Goal: Task Accomplishment & Management: Manage account settings

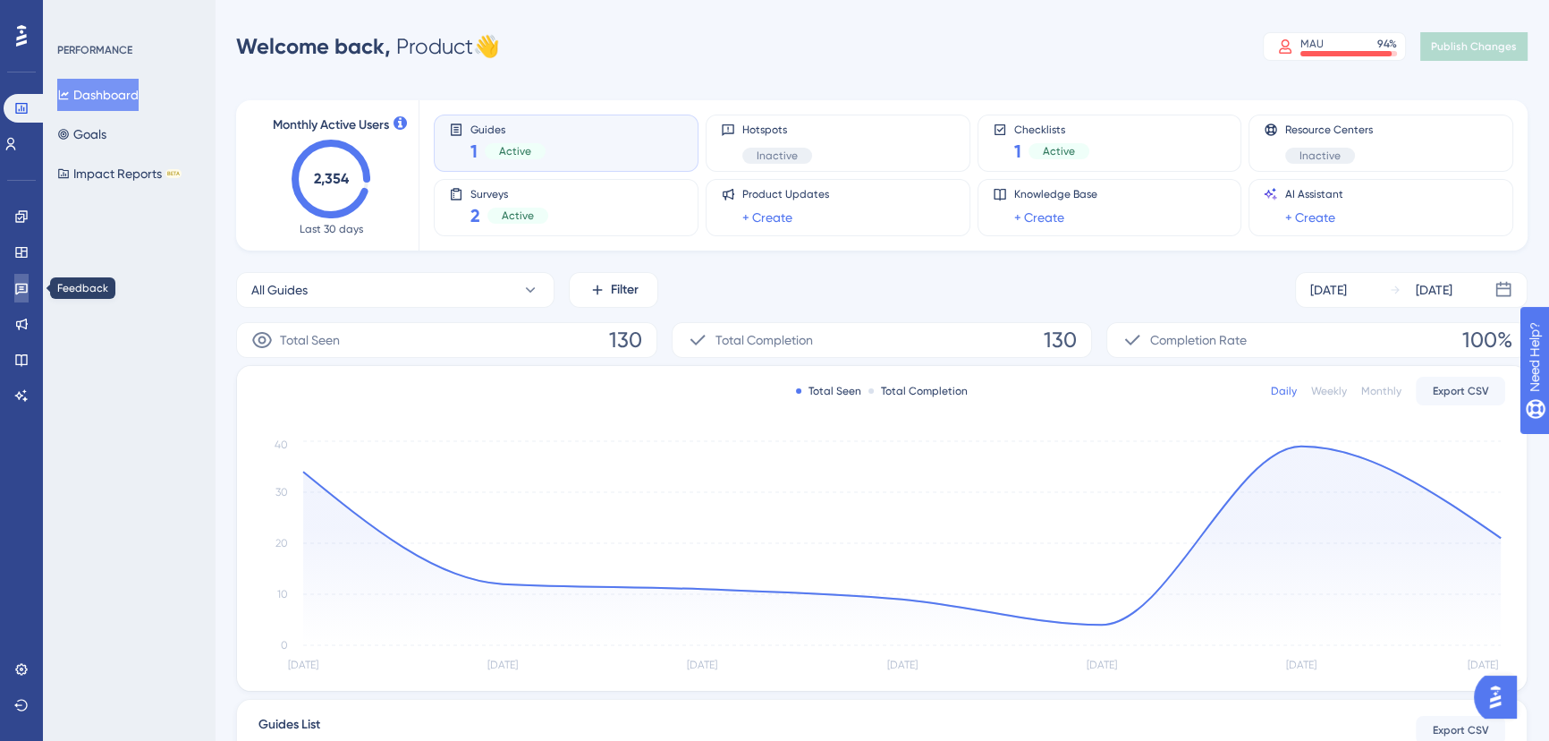
click at [19, 278] on link at bounding box center [21, 288] width 14 height 29
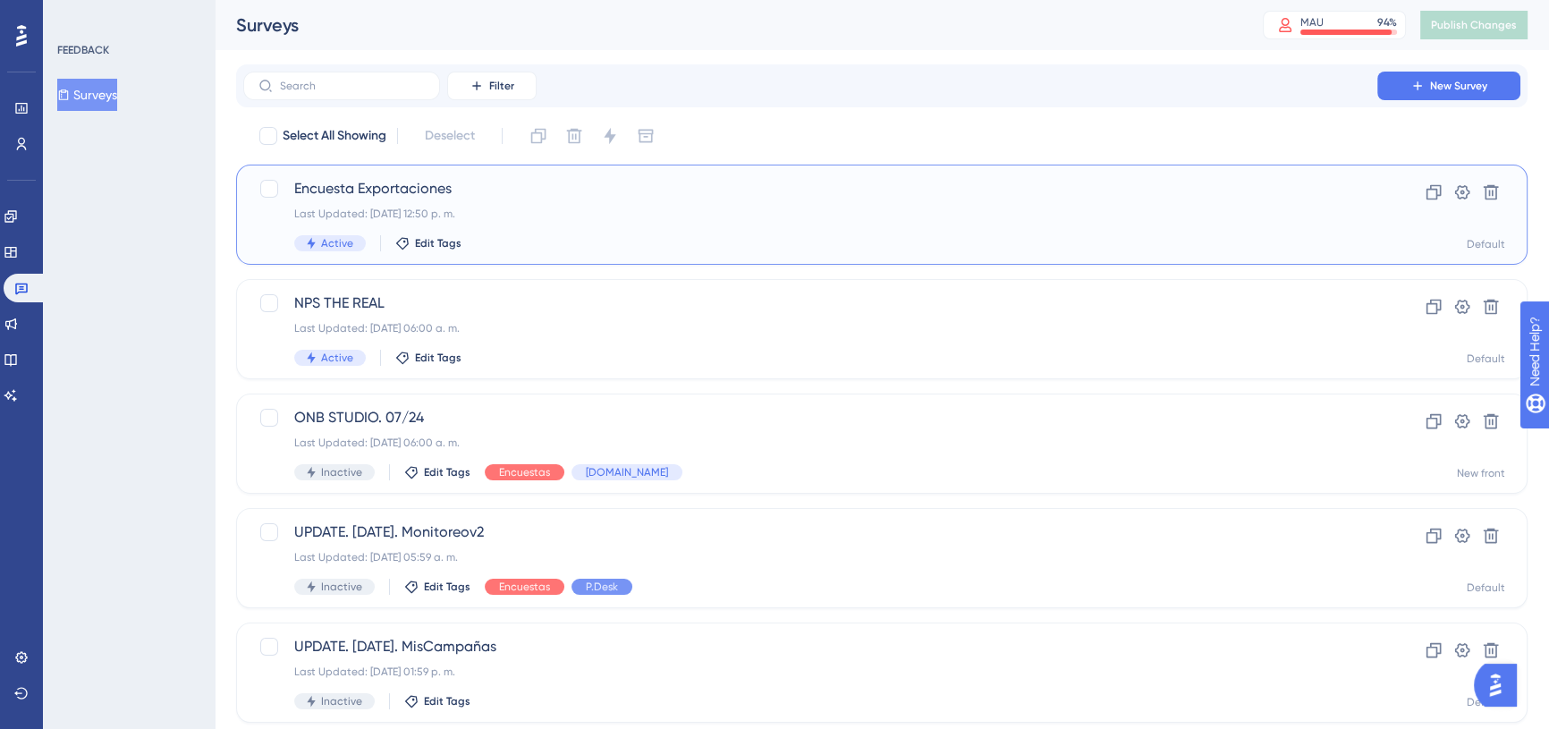
click at [411, 199] on span "Encuesta Exportaciones" at bounding box center [810, 188] width 1032 height 21
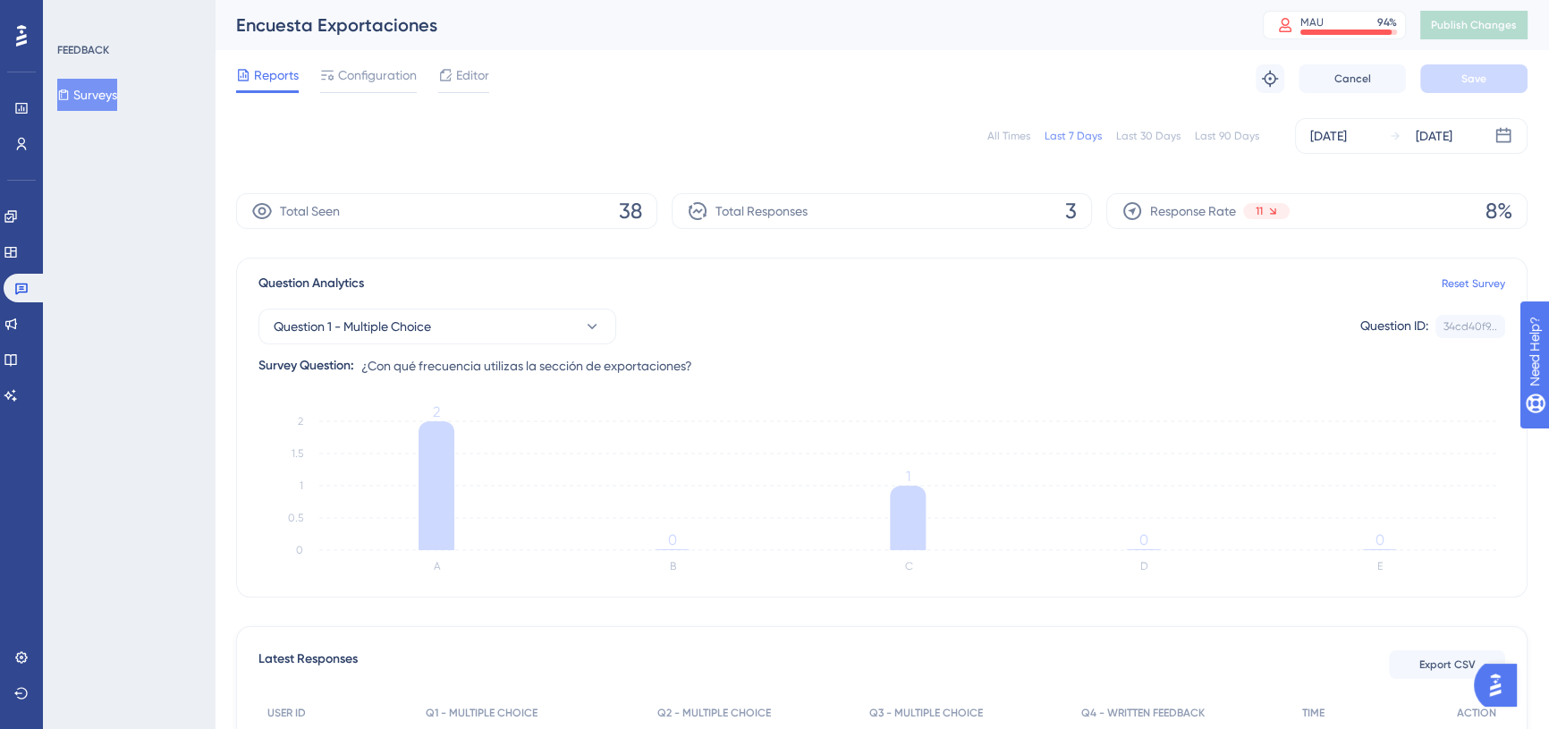
click at [1216, 140] on div "Last 90 Days" at bounding box center [1227, 136] width 64 height 14
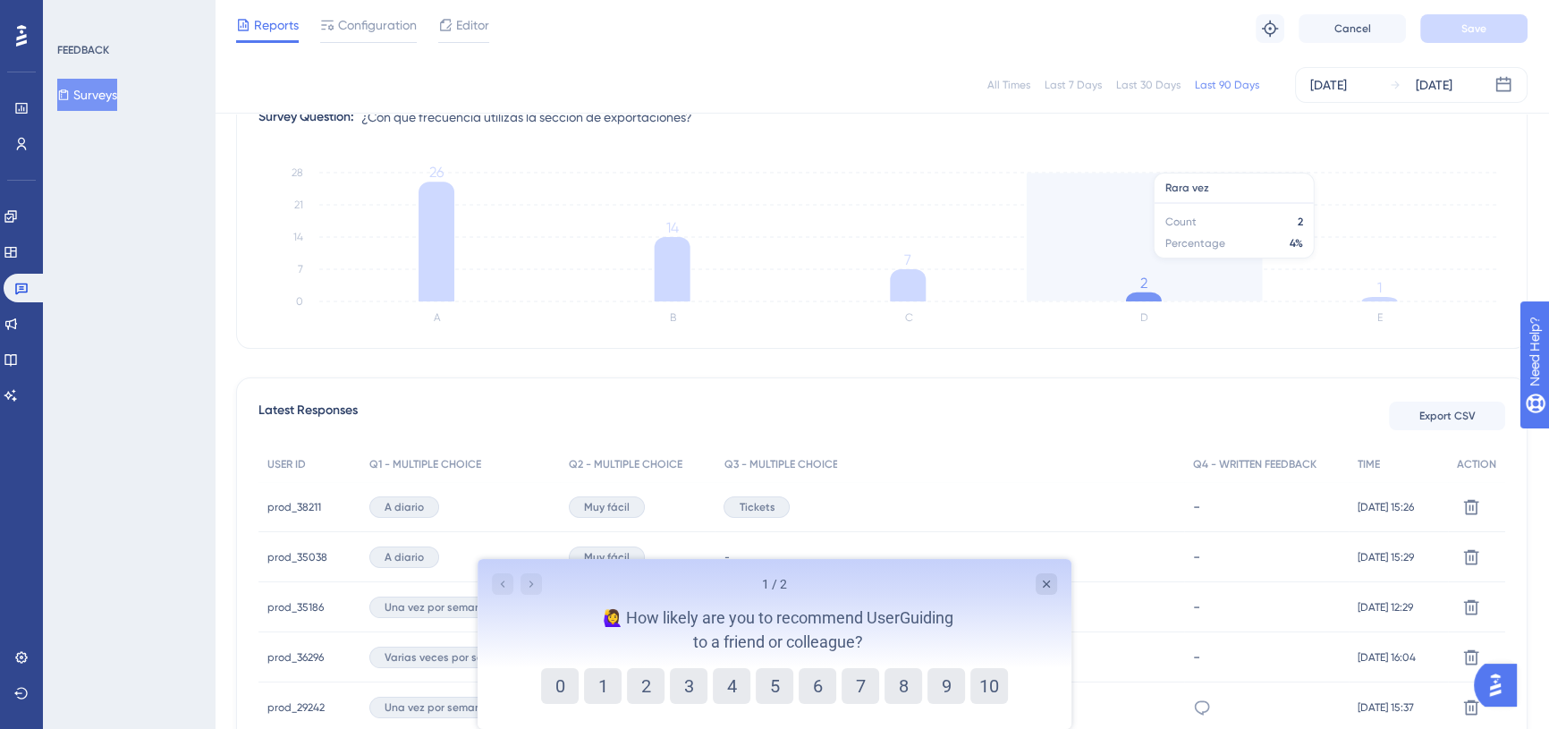
scroll to position [243, 0]
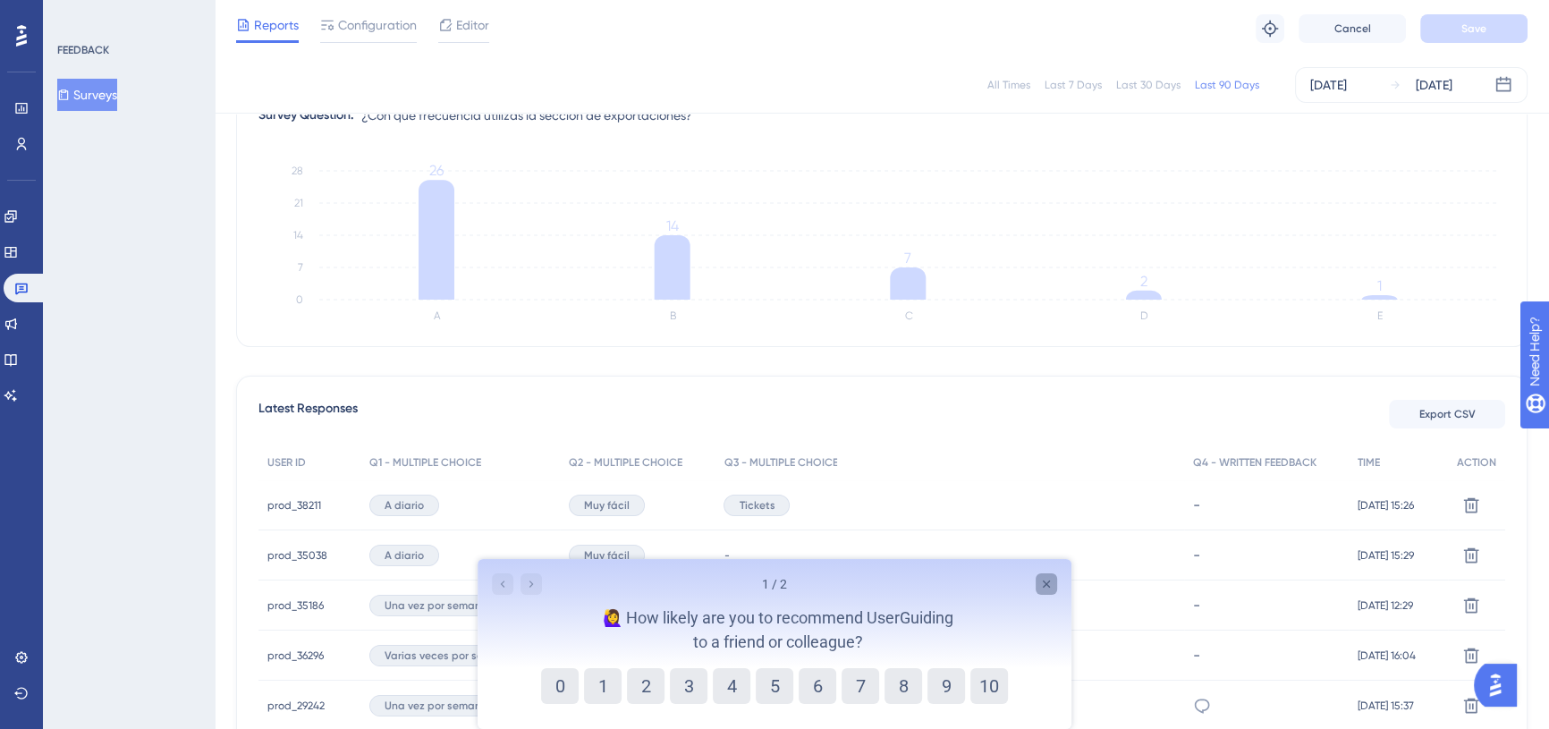
click at [1047, 585] on icon "Close survey" at bounding box center [1047, 584] width 14 height 14
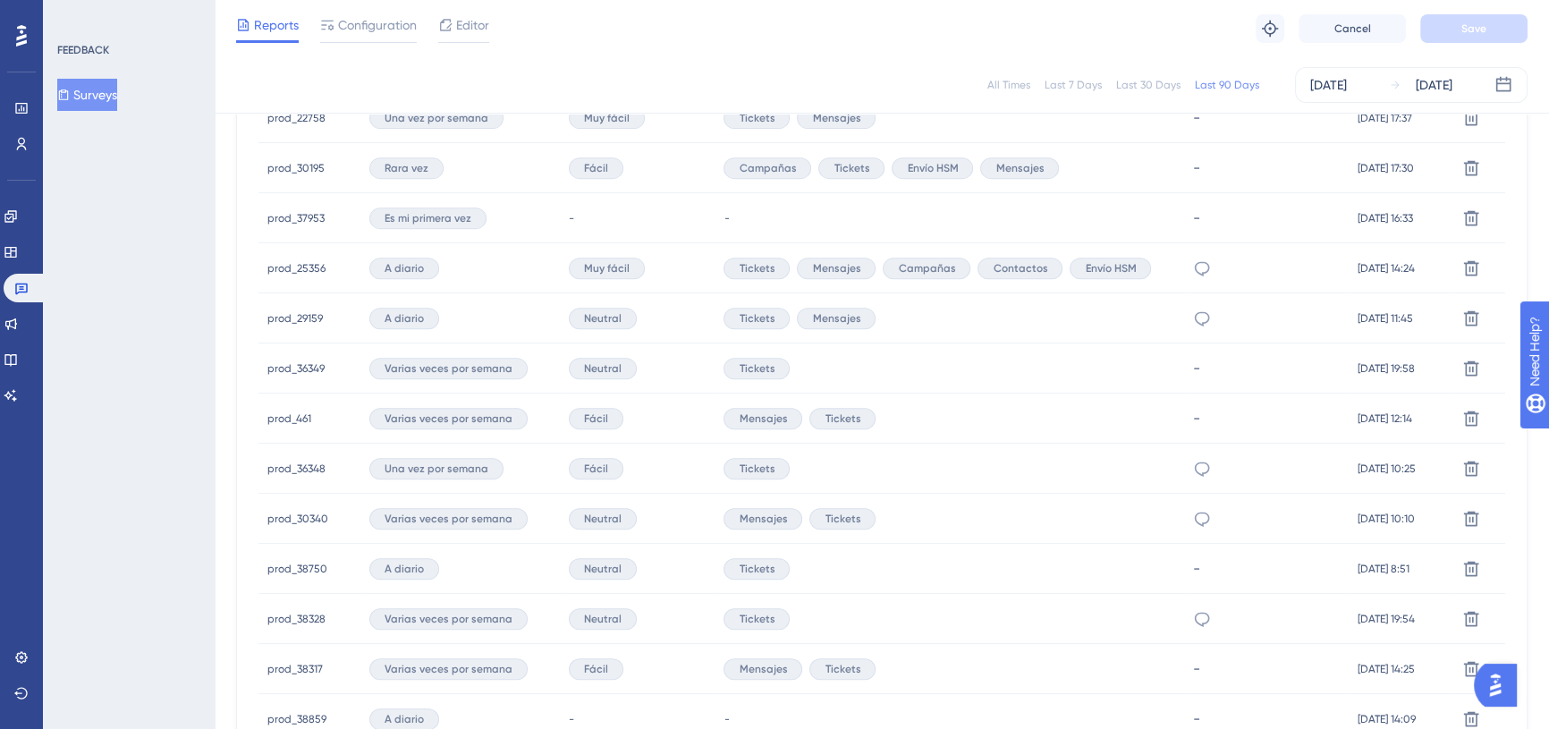
scroll to position [1169, 0]
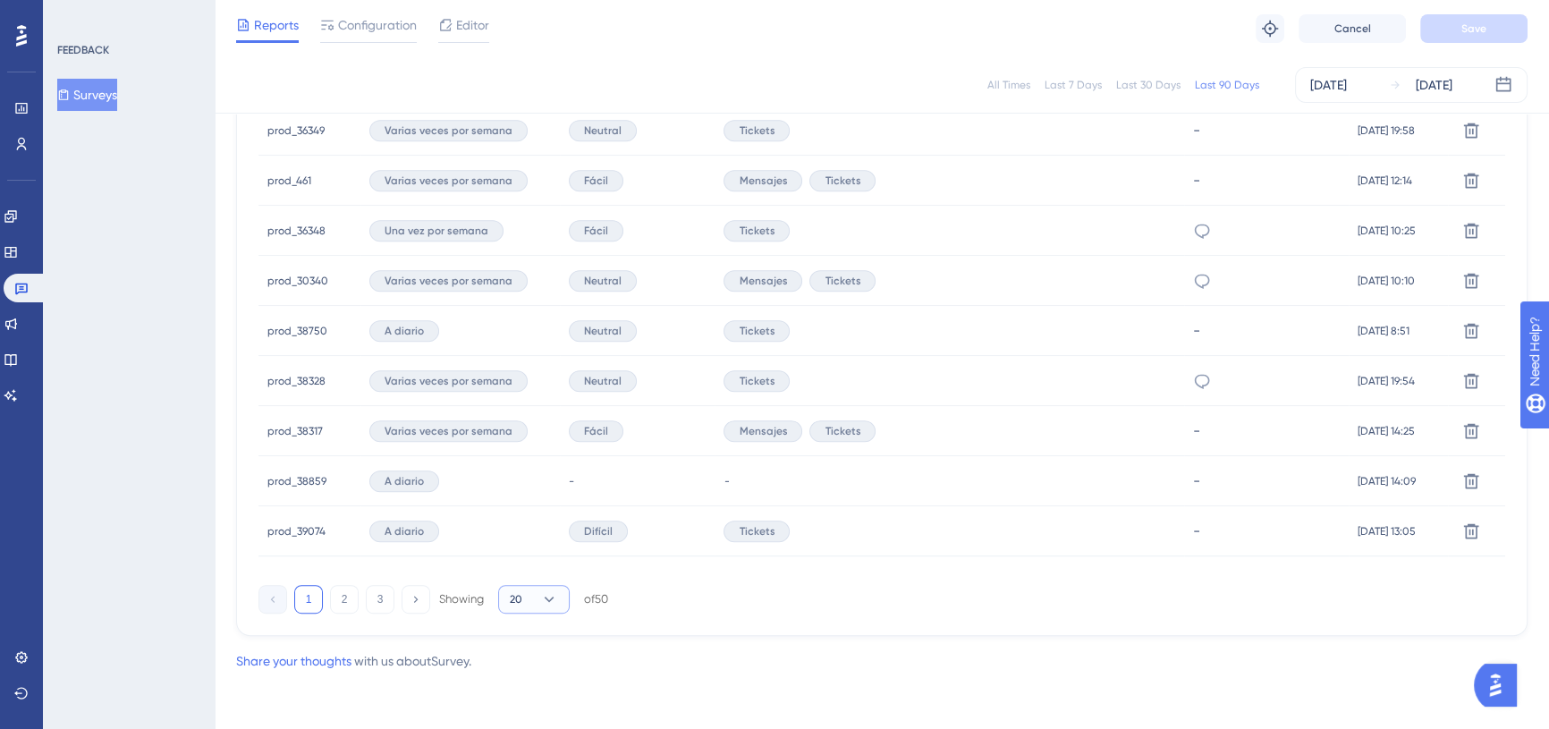
click at [537, 590] on button "20" at bounding box center [534, 599] width 72 height 29
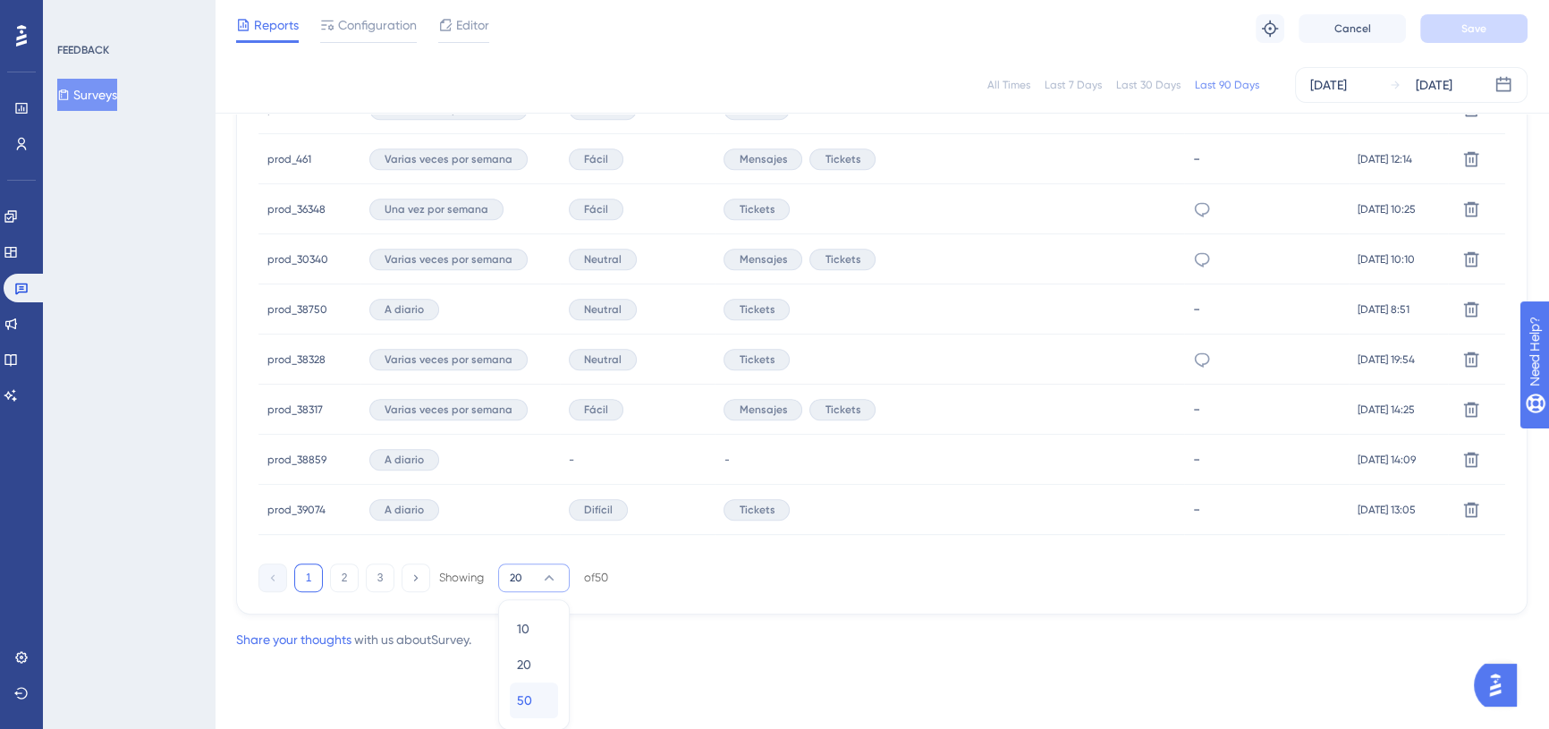
click at [527, 691] on span "50" at bounding box center [524, 700] width 15 height 21
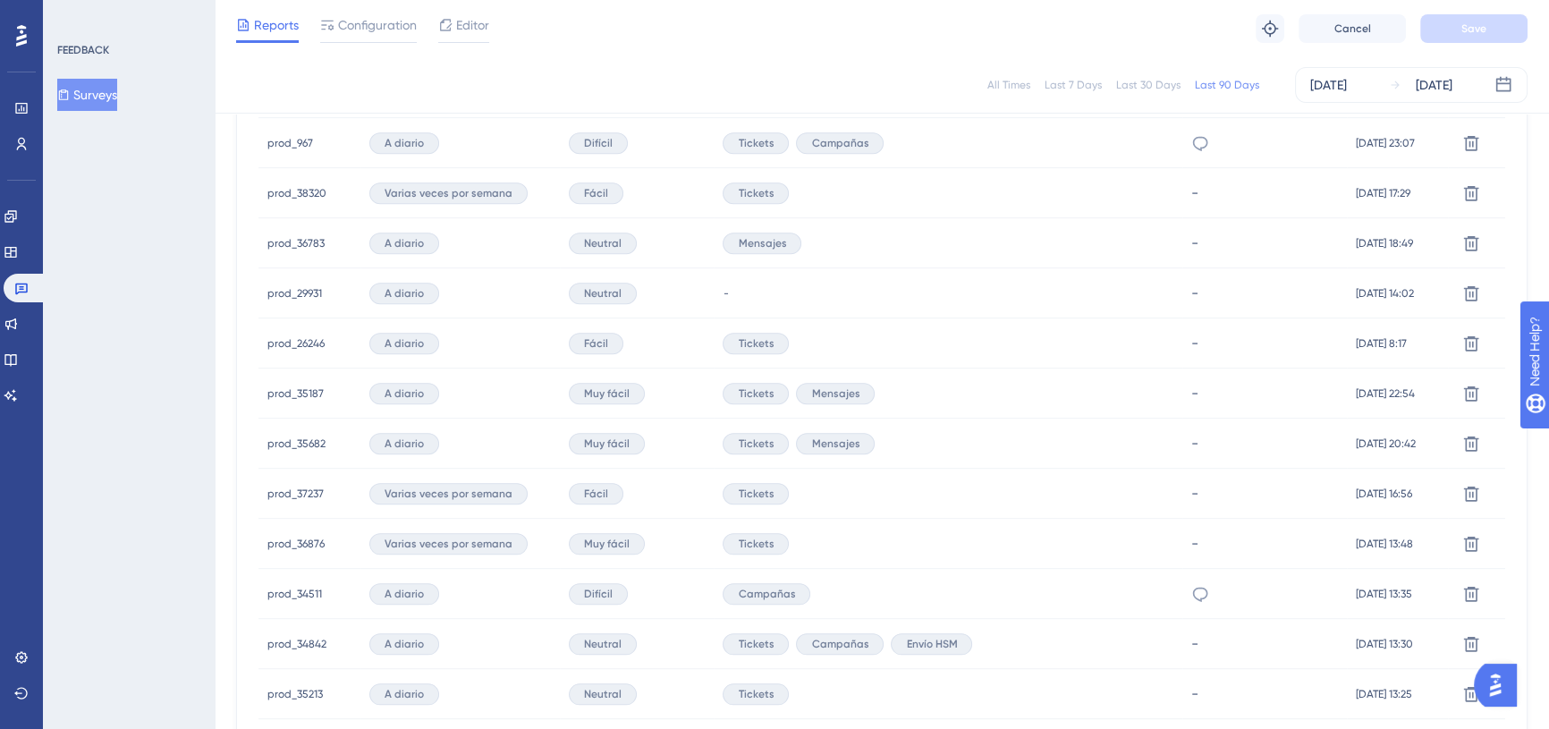
scroll to position [2636, 0]
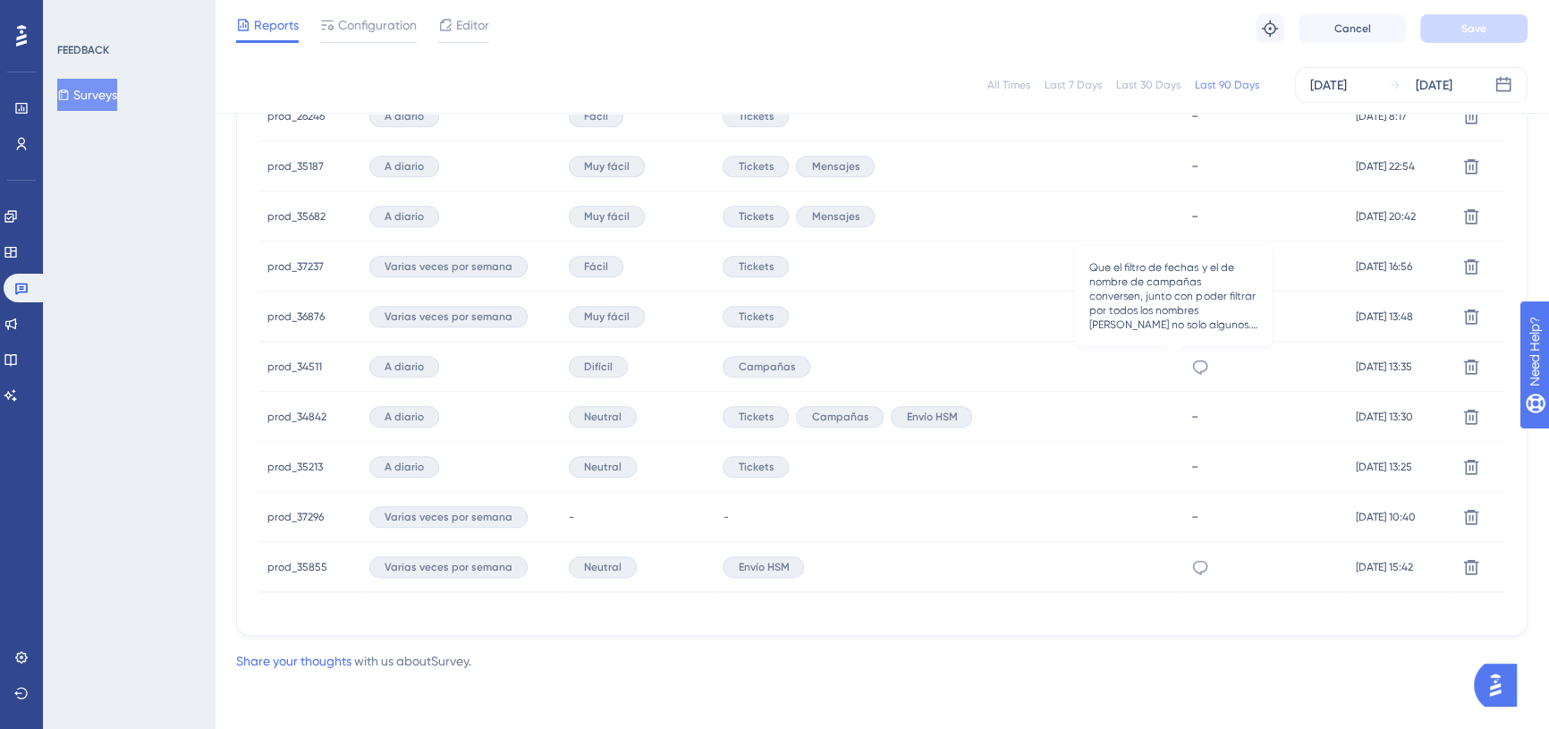
click at [1192, 369] on icon at bounding box center [1201, 367] width 18 height 18
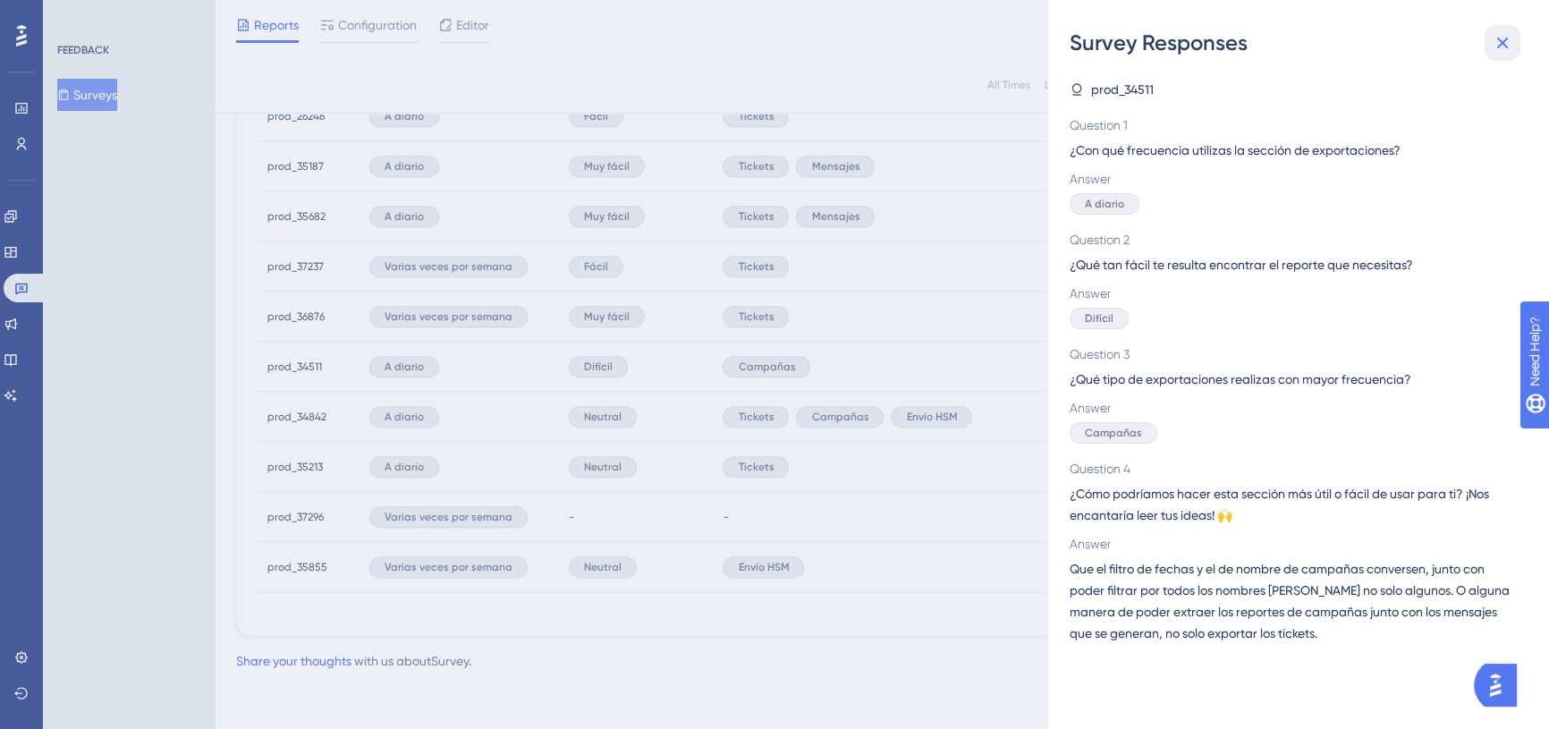
click at [1503, 38] on icon at bounding box center [1502, 42] width 21 height 21
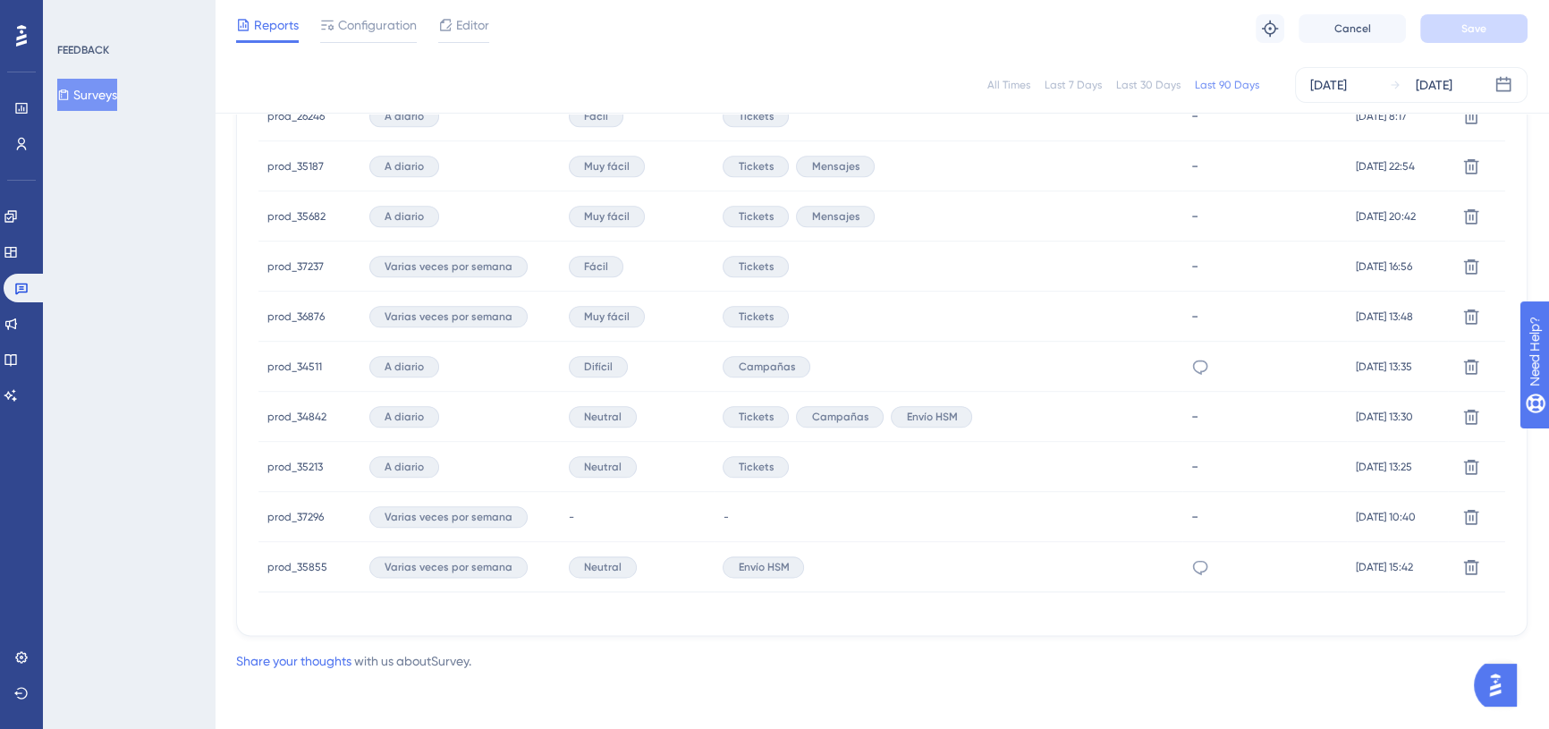
click at [315, 516] on span "prod_37296" at bounding box center [295, 517] width 56 height 14
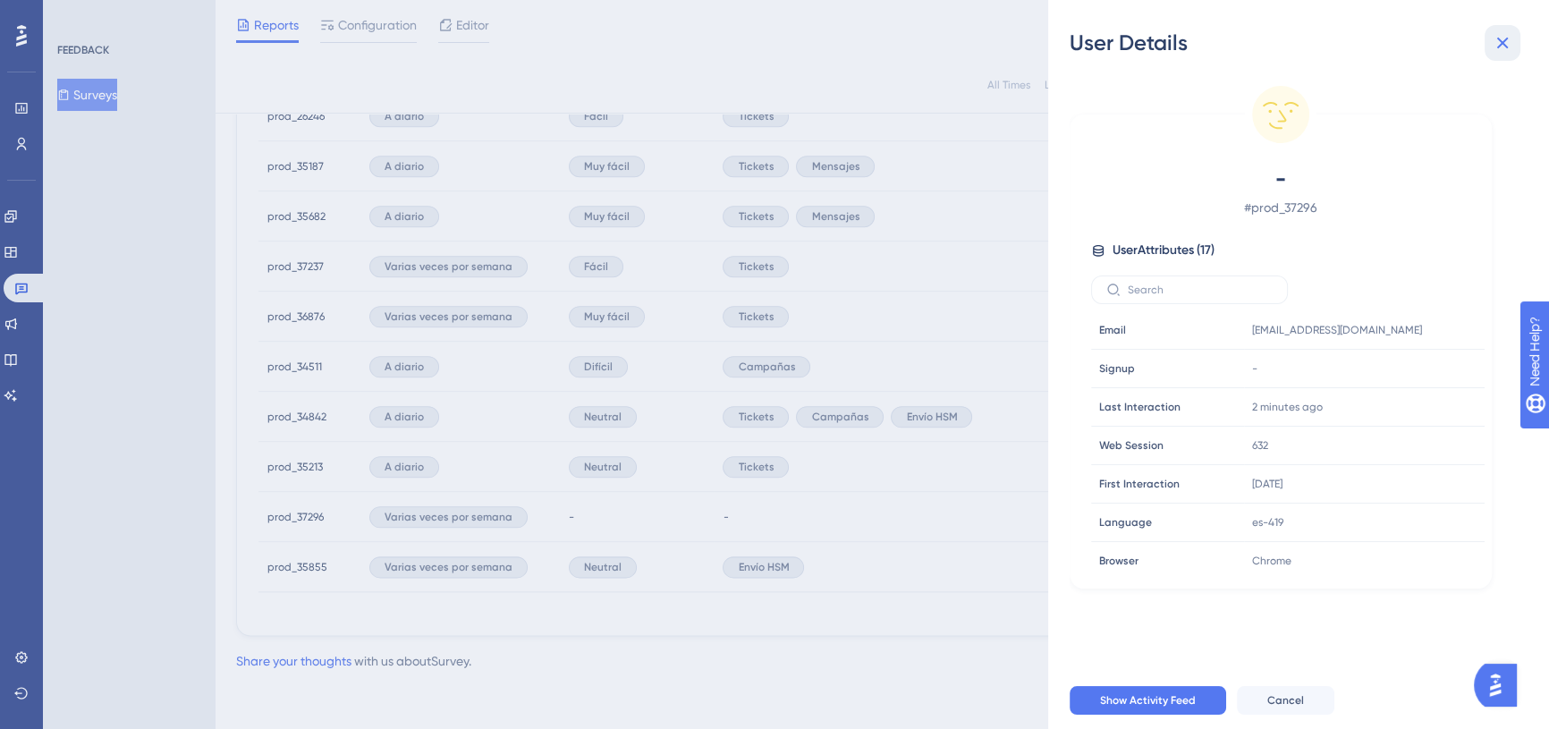
click at [1510, 50] on icon at bounding box center [1502, 42] width 21 height 21
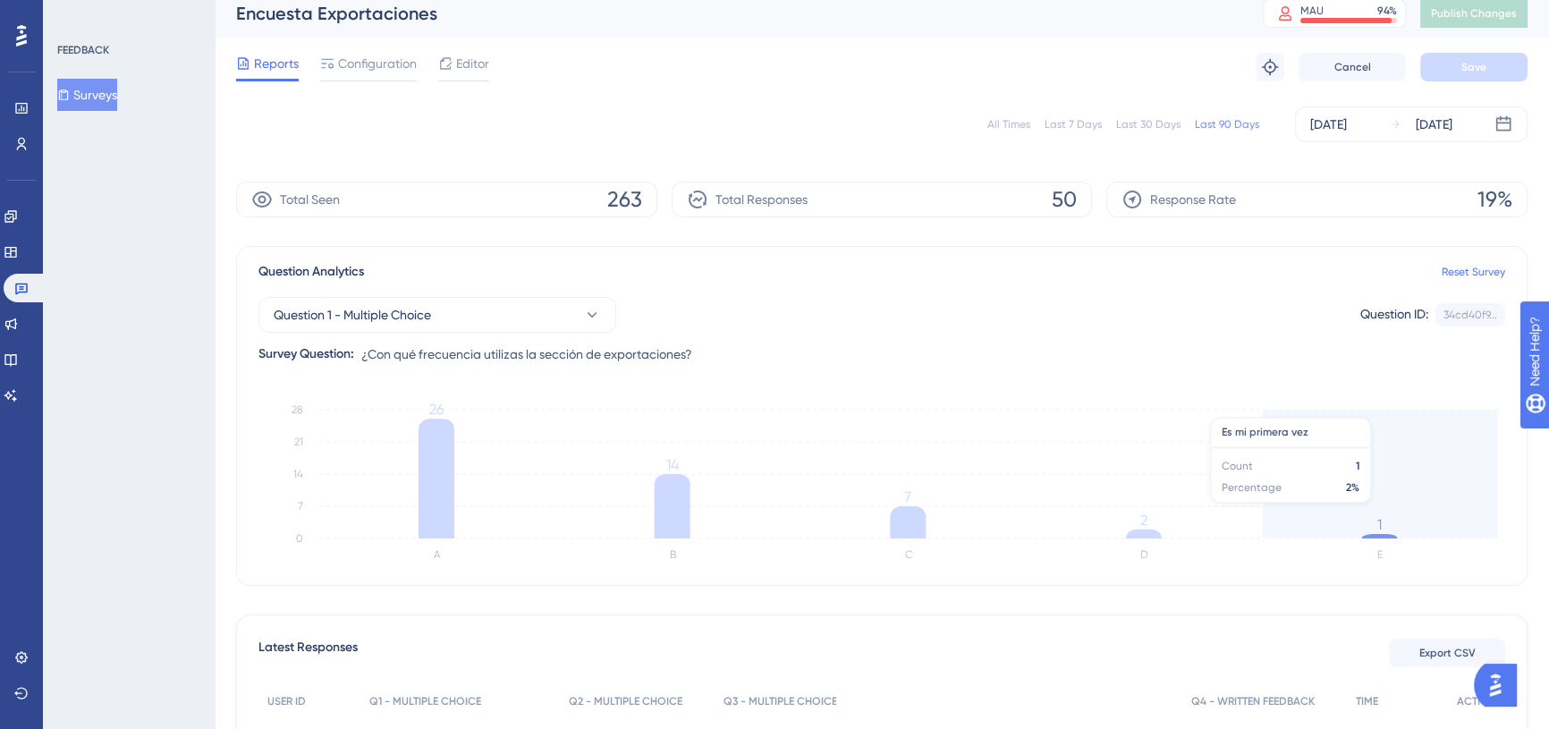
scroll to position [0, 0]
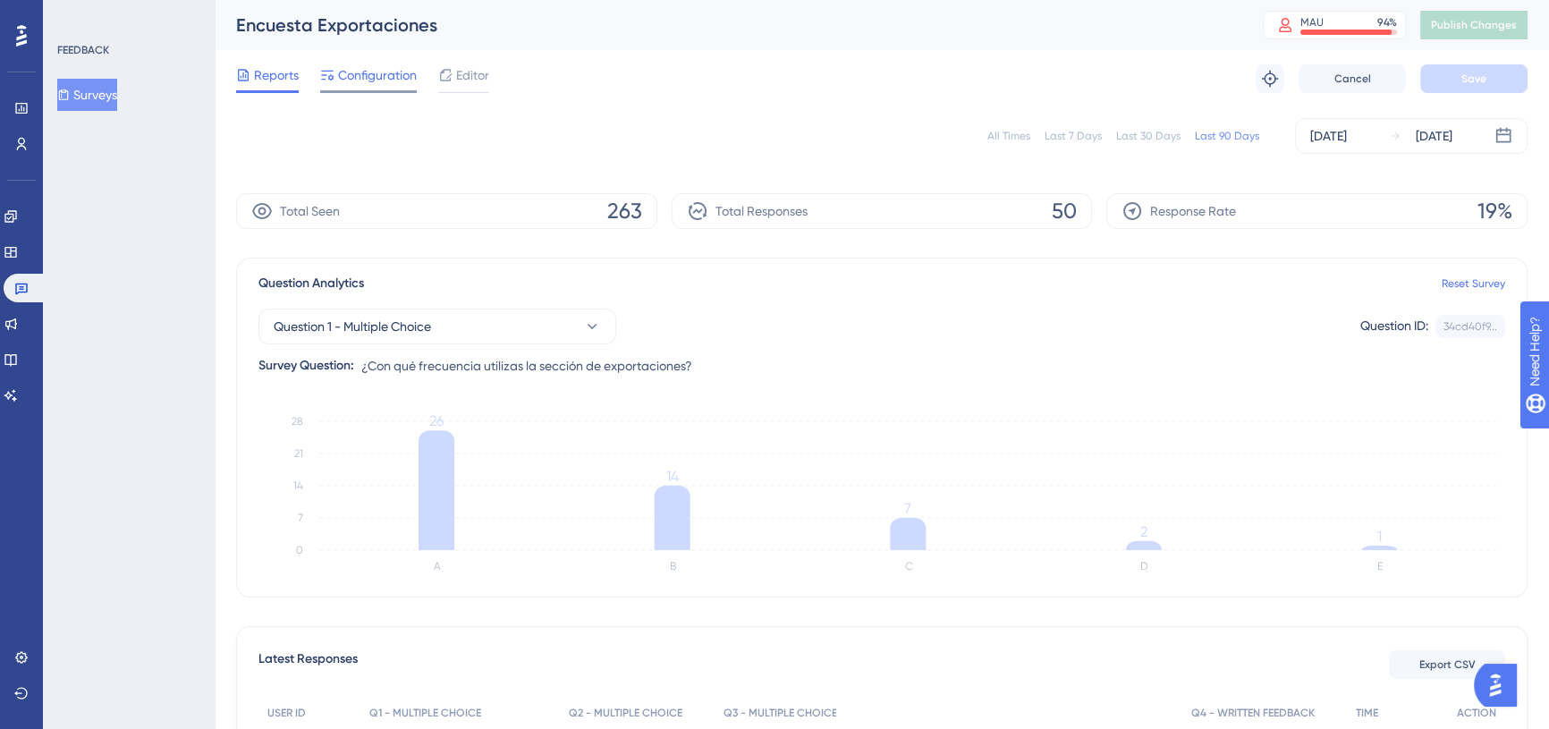
click at [399, 83] on span "Configuration" at bounding box center [377, 74] width 79 height 21
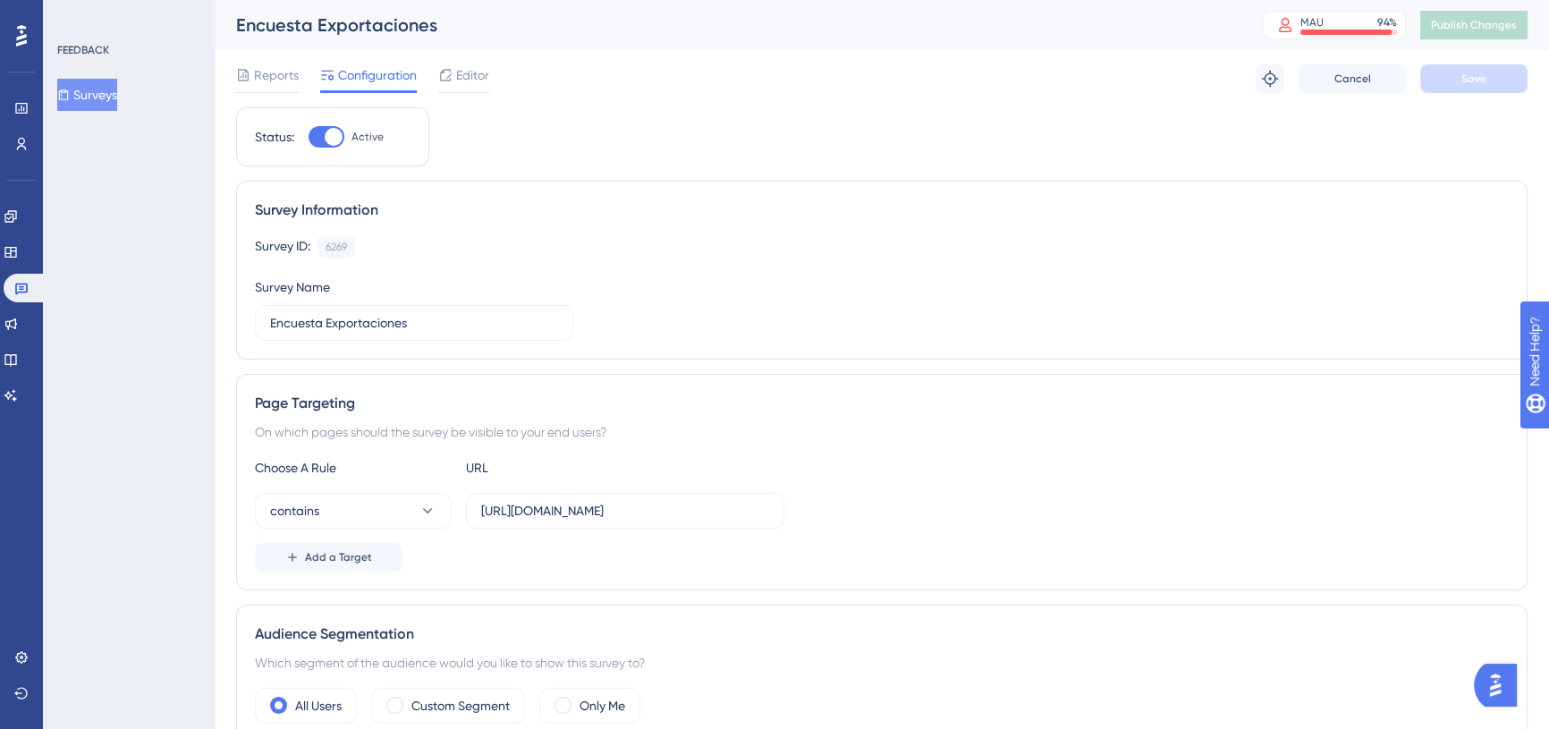
click at [324, 142] on div at bounding box center [327, 136] width 36 height 21
click at [309, 138] on input "Active" at bounding box center [308, 137] width 1 height 1
checkbox input "false"
click at [1462, 74] on span "Save" at bounding box center [1474, 79] width 25 height 14
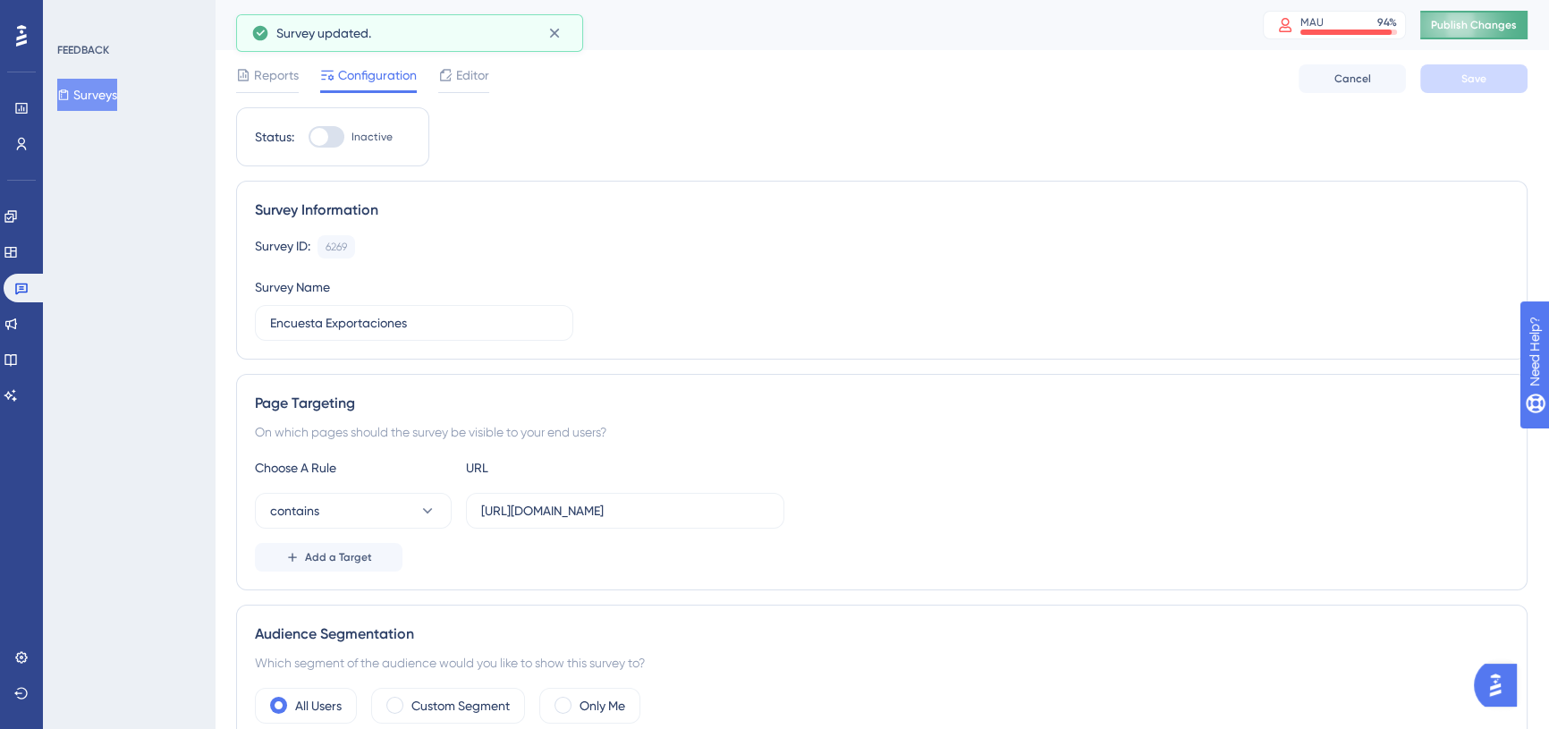
click at [1483, 30] on span "Publish Changes" at bounding box center [1474, 25] width 86 height 14
click at [560, 35] on icon at bounding box center [555, 33] width 18 height 18
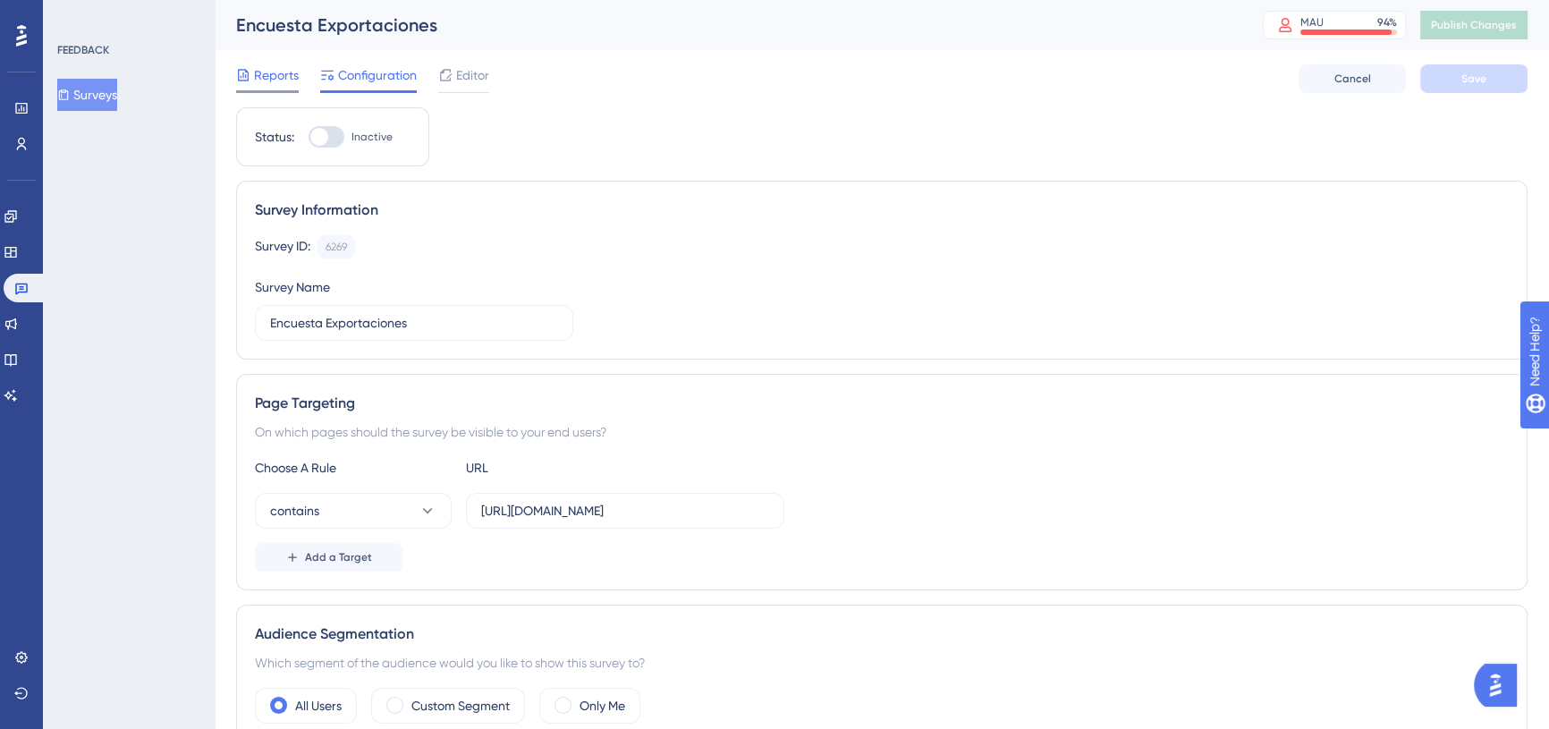
click at [254, 71] on span "Reports" at bounding box center [276, 74] width 45 height 21
